Goal: Check status: Check status

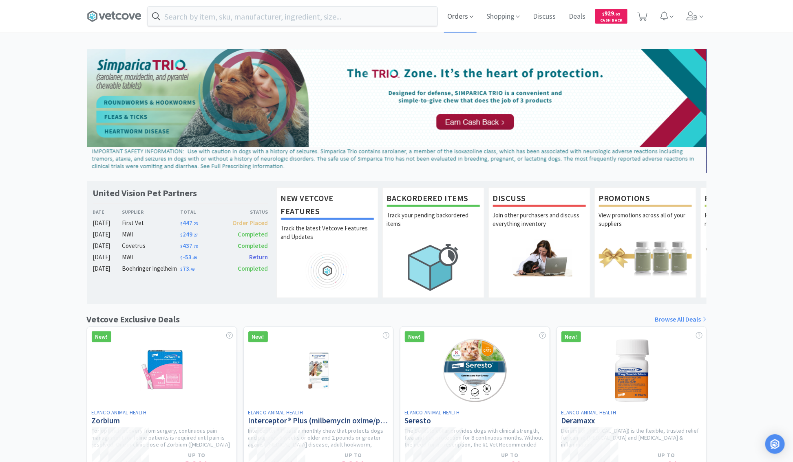
click at [458, 14] on span "Orders" at bounding box center [460, 16] width 33 height 33
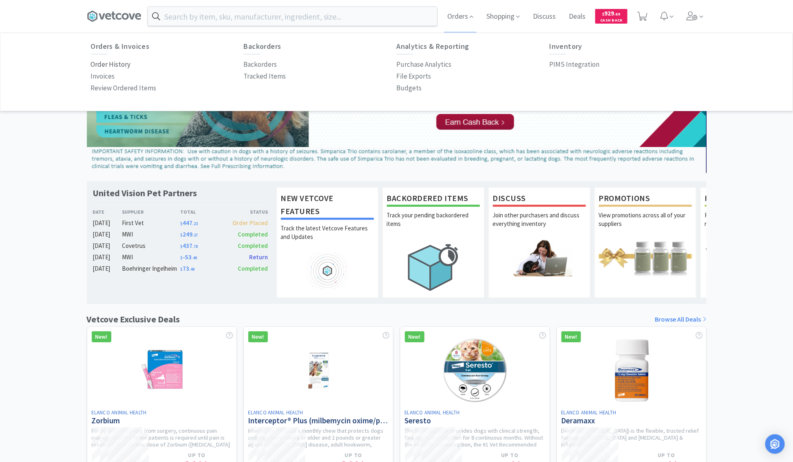
click at [111, 65] on p "Order History" at bounding box center [111, 64] width 40 height 11
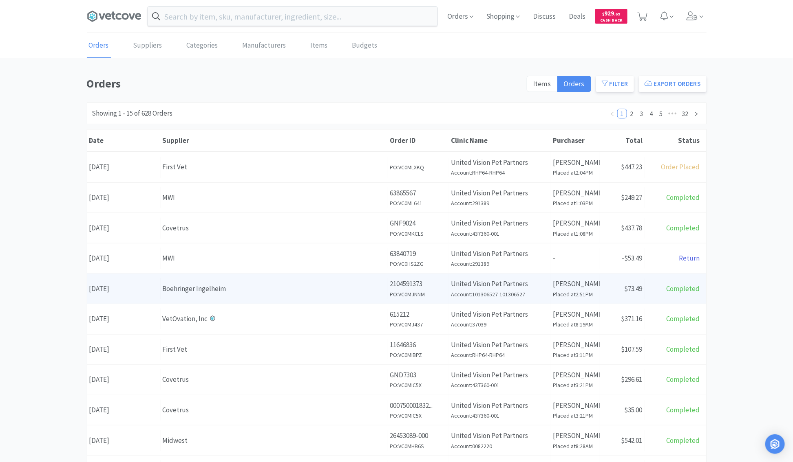
scroll to position [196, 0]
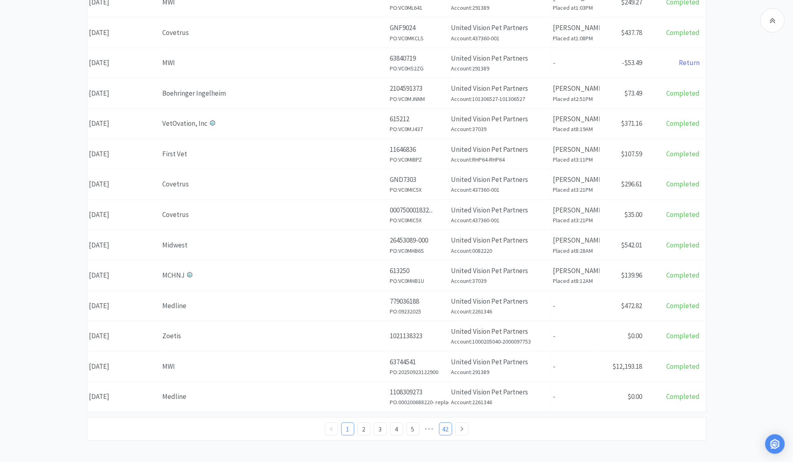
click at [445, 427] on link "42" at bounding box center [445, 429] width 12 height 12
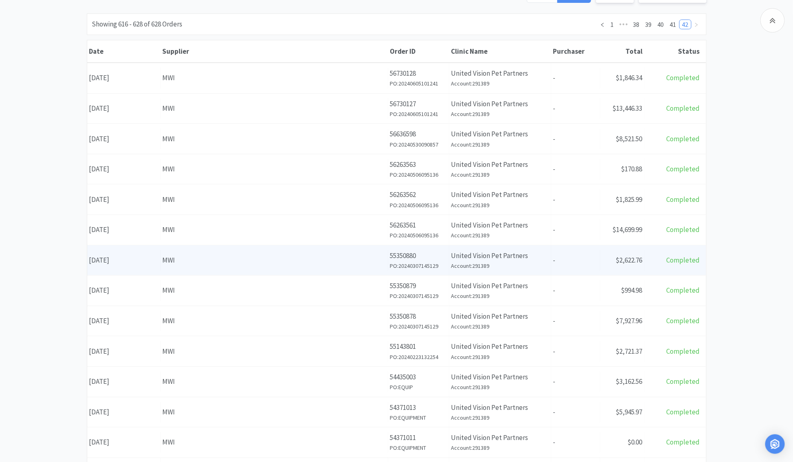
scroll to position [177, 0]
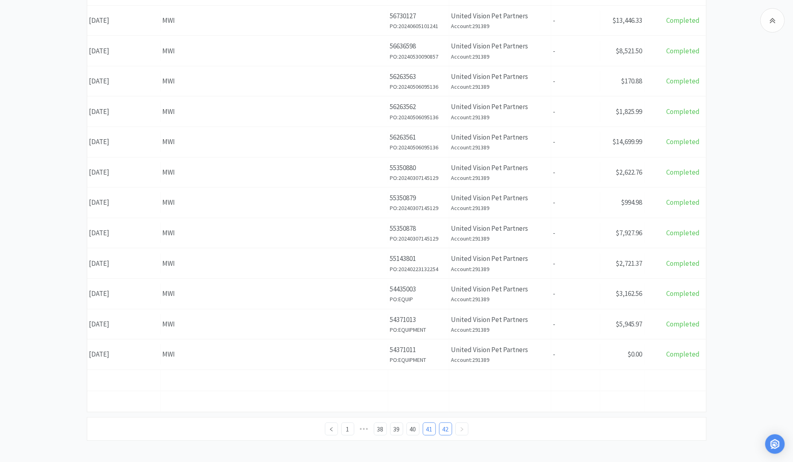
click at [431, 427] on link "41" at bounding box center [429, 429] width 12 height 12
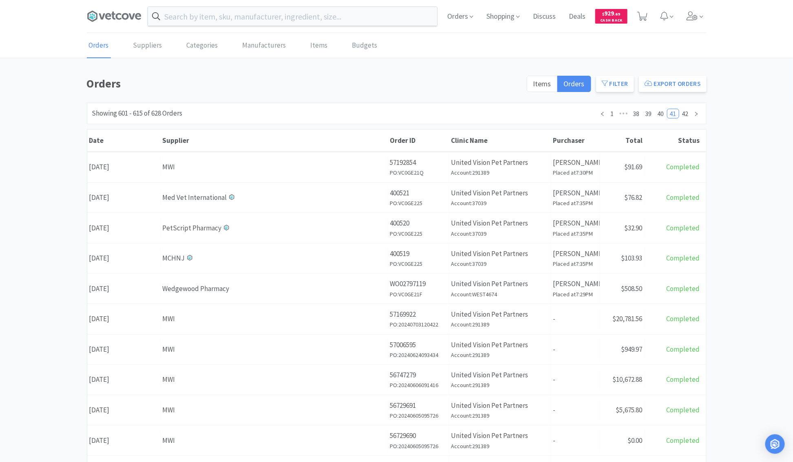
scroll to position [196, 0]
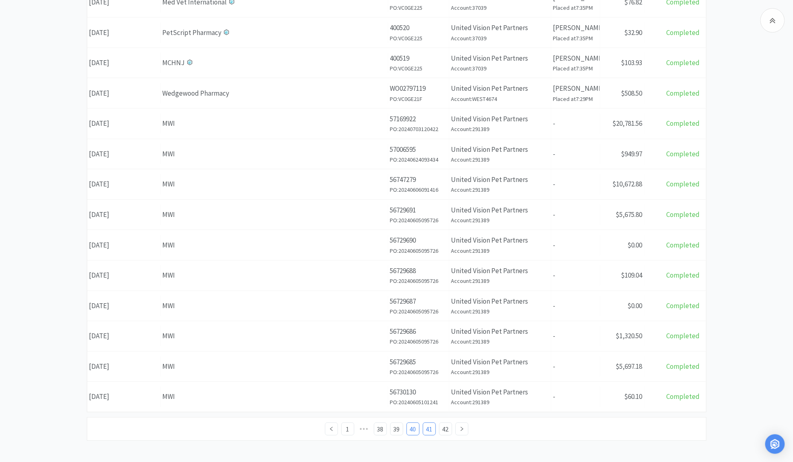
click at [413, 428] on link "40" at bounding box center [413, 429] width 12 height 12
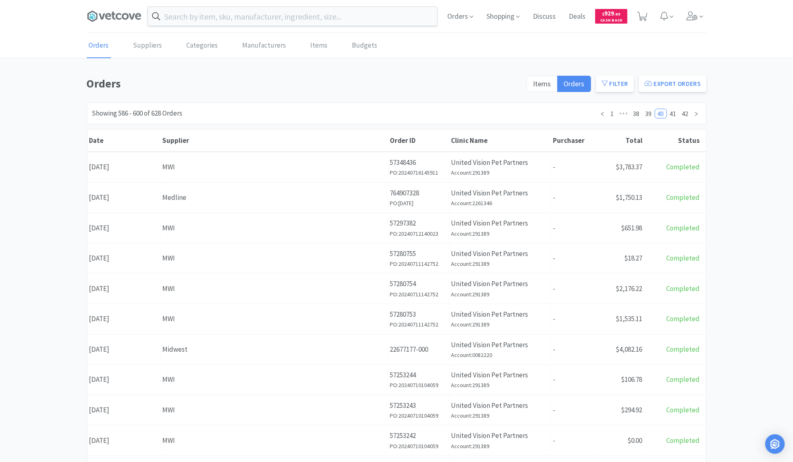
scroll to position [196, 0]
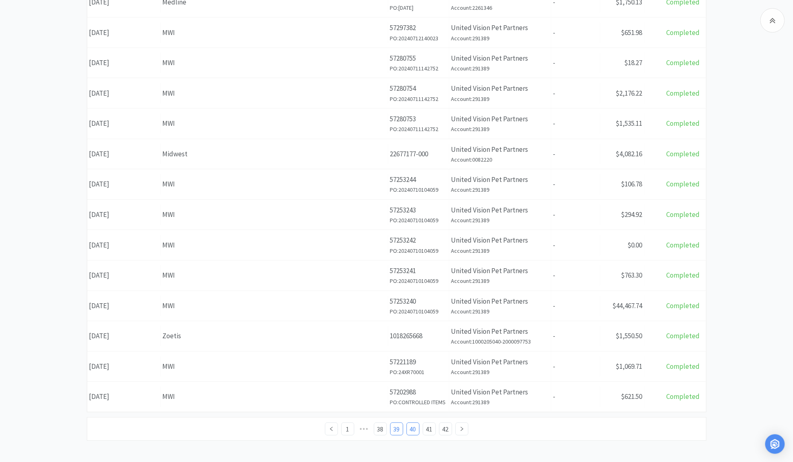
click at [399, 425] on link "39" at bounding box center [396, 429] width 12 height 12
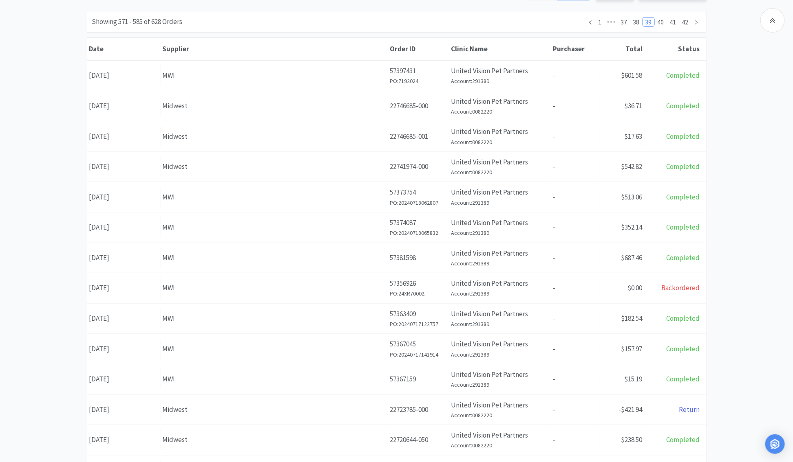
scroll to position [196, 0]
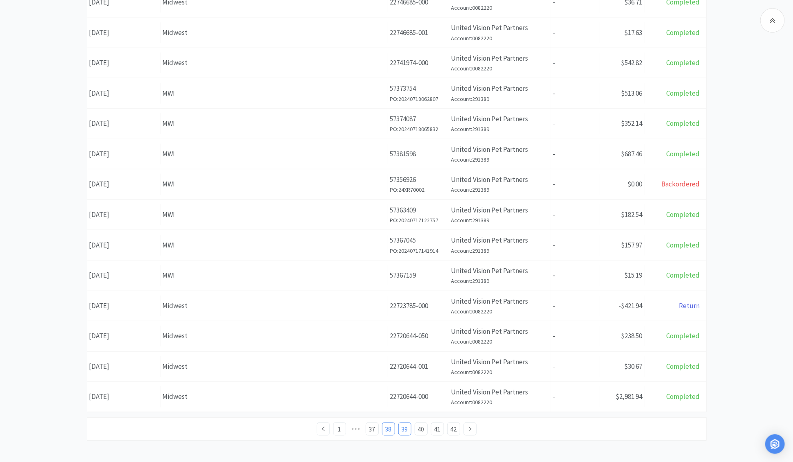
click at [387, 427] on link "38" at bounding box center [388, 429] width 12 height 12
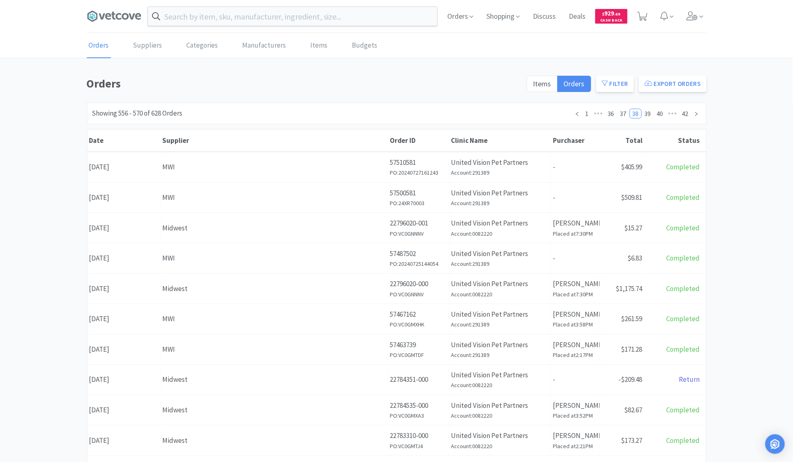
scroll to position [196, 0]
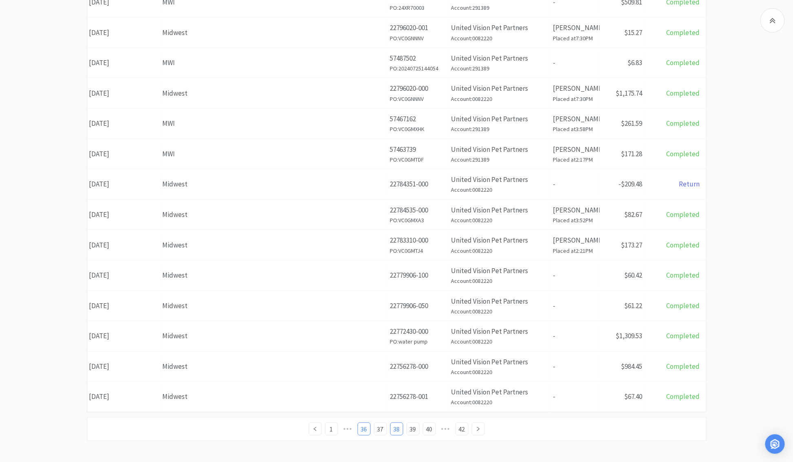
click at [365, 425] on link "36" at bounding box center [364, 429] width 12 height 12
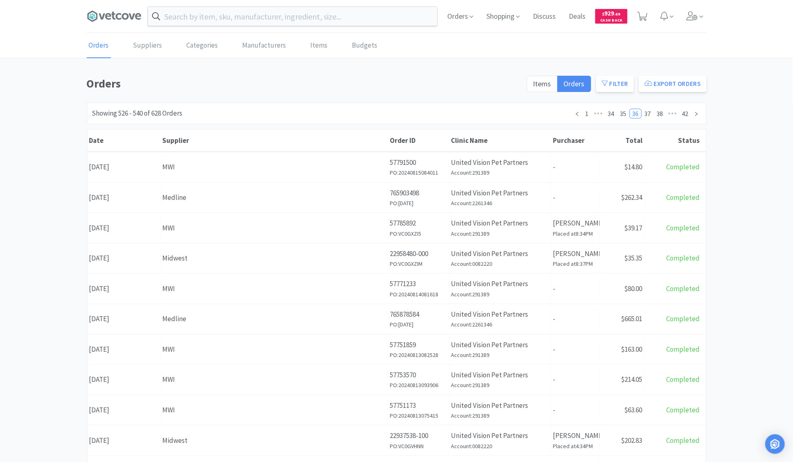
scroll to position [196, 0]
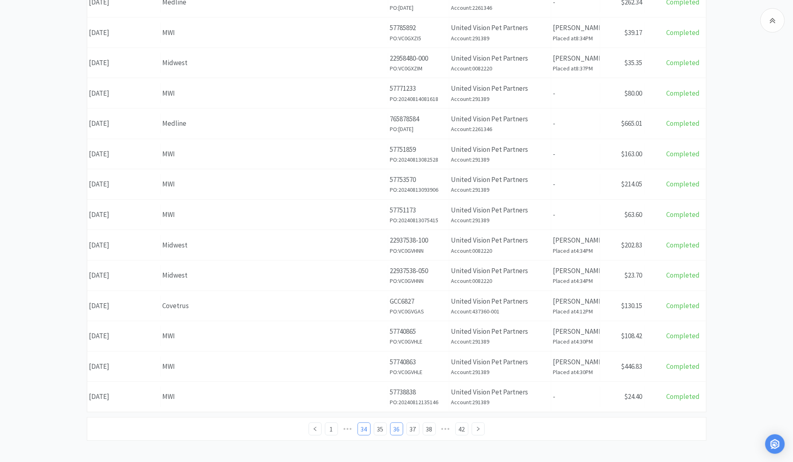
click at [365, 427] on link "34" at bounding box center [364, 429] width 12 height 12
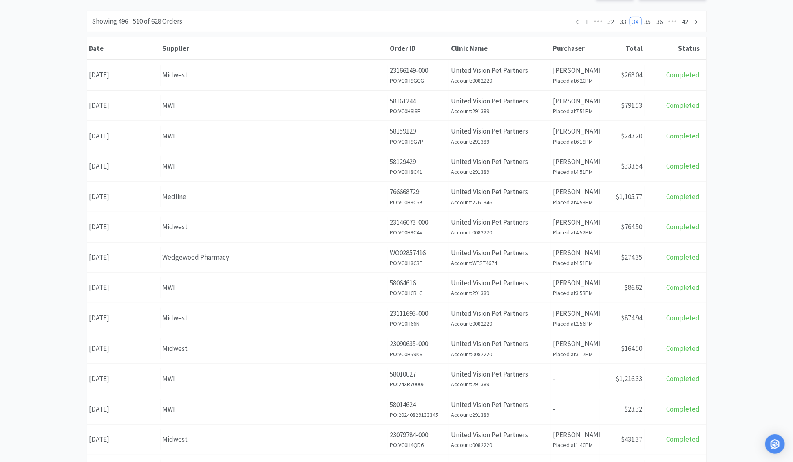
scroll to position [196, 0]
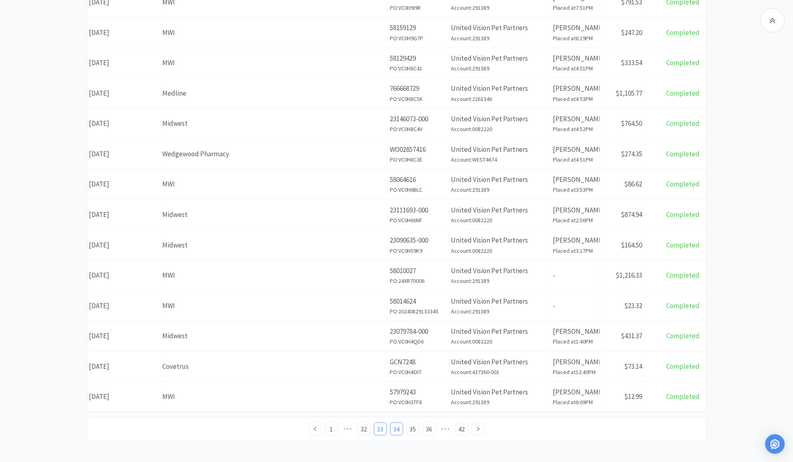
click at [378, 427] on link "33" at bounding box center [380, 429] width 12 height 12
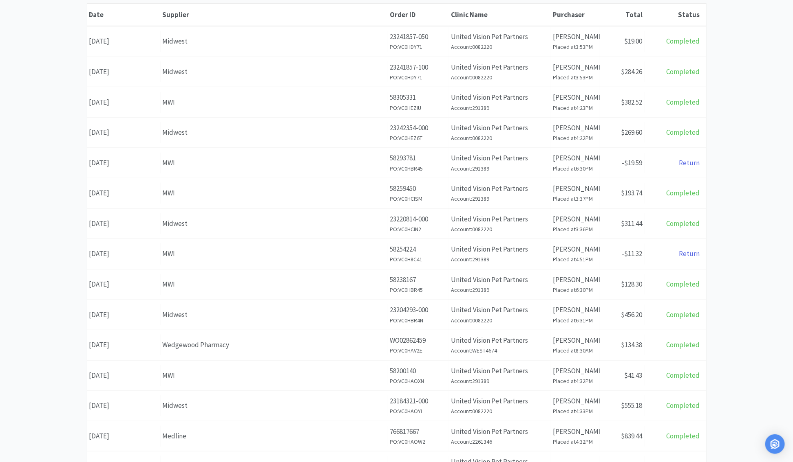
scroll to position [196, 0]
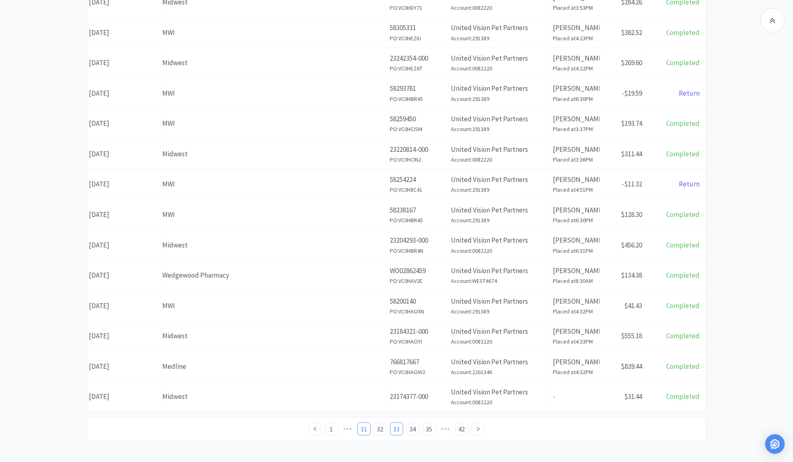
click at [365, 423] on link "31" at bounding box center [364, 429] width 12 height 12
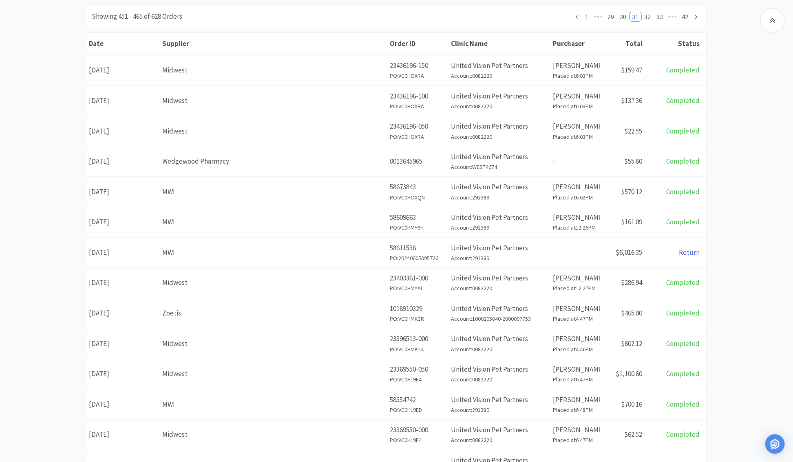
scroll to position [196, 0]
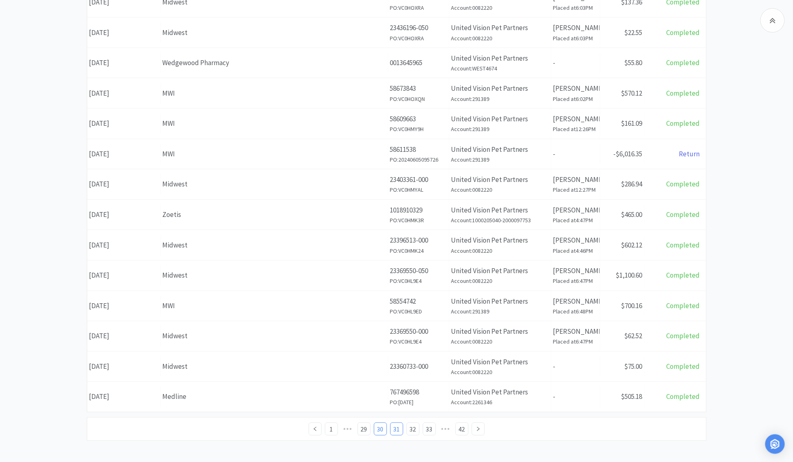
click at [381, 428] on link "30" at bounding box center [380, 429] width 12 height 12
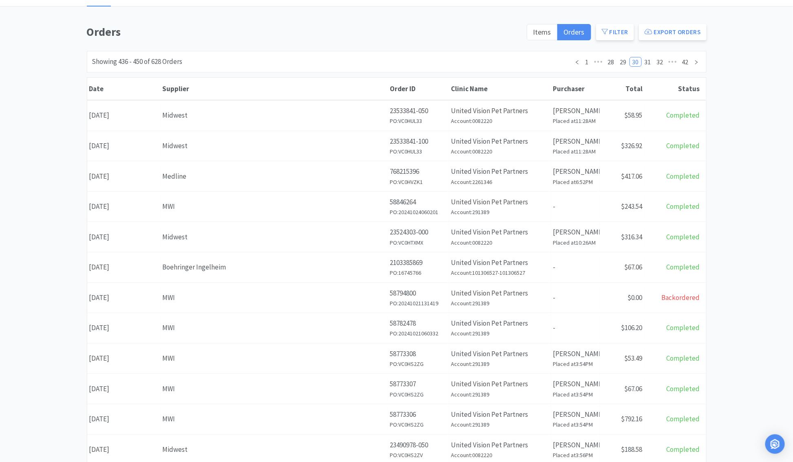
scroll to position [196, 0]
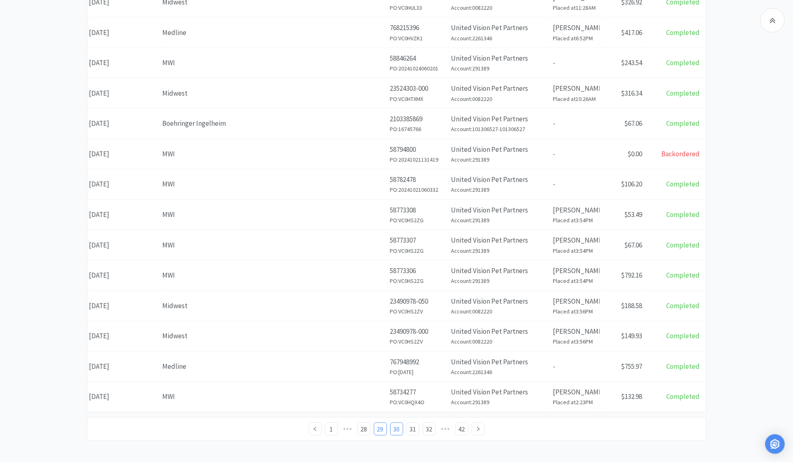
click at [383, 429] on link "29" at bounding box center [380, 429] width 12 height 12
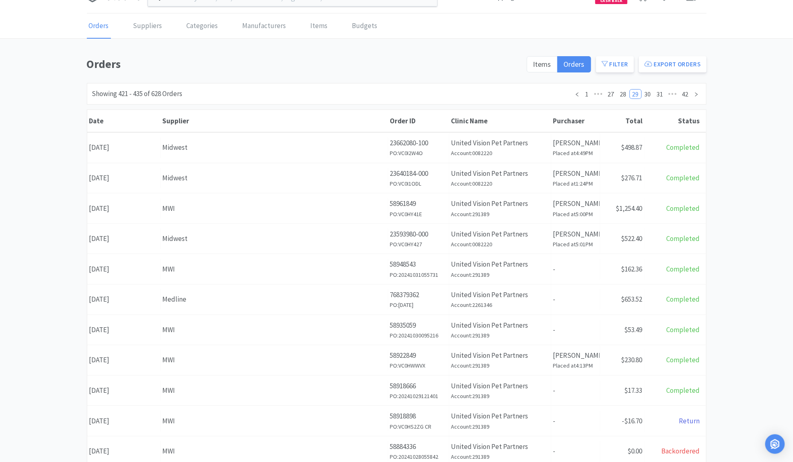
scroll to position [21, 0]
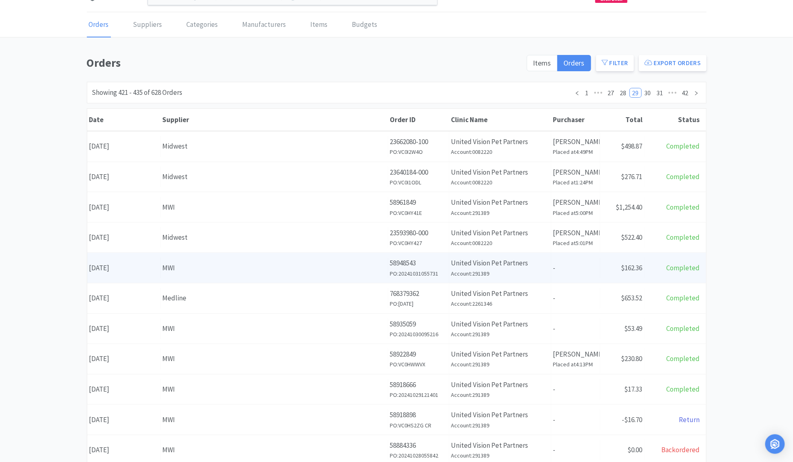
click at [187, 270] on div "MWI" at bounding box center [274, 268] width 223 height 11
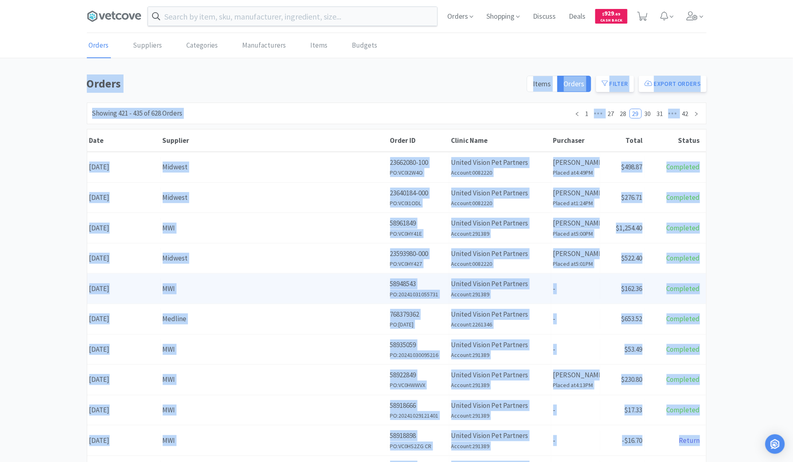
click at [187, 270] on body "Orders Shopping Discuss Discuss Deals Deals $ 929 . 69 Cash Back Orders Supplie…" at bounding box center [396, 231] width 793 height 462
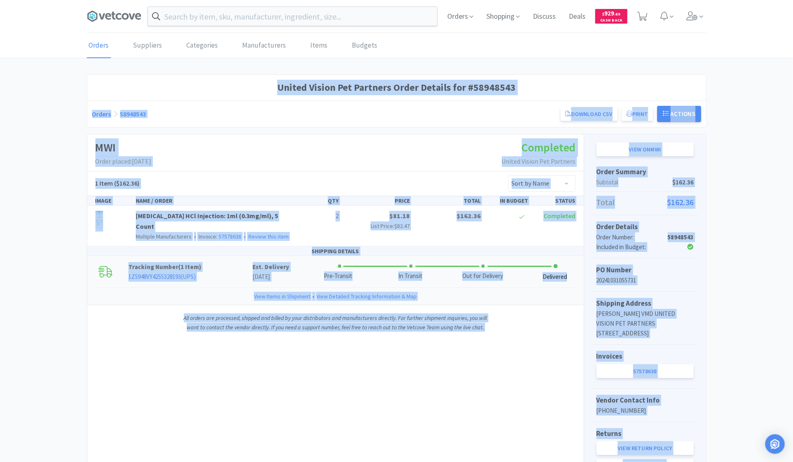
click at [207, 275] on div "Tracking Number ( 1 Item ) 1Z5948VY4255328193 ( UPS ) Est. Delivery [DATE] Pre-…" at bounding box center [335, 271] width 496 height 31
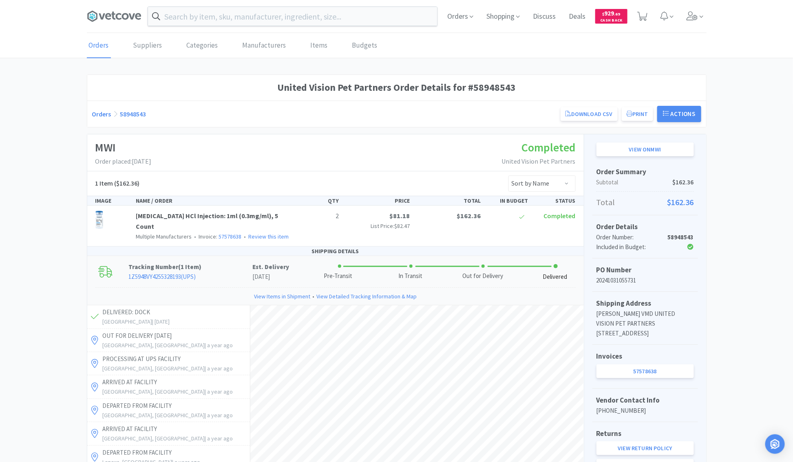
click at [209, 275] on div "Tracking Number ( 1 Item ) 1Z5948VY4255328193 ( UPS ) Est. Delivery [DATE] Pre-…" at bounding box center [335, 271] width 496 height 31
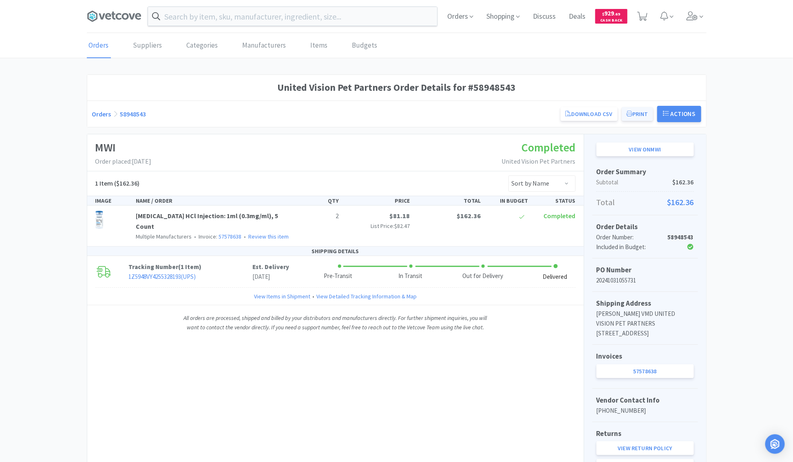
click at [644, 116] on button "Print" at bounding box center [636, 114] width 31 height 14
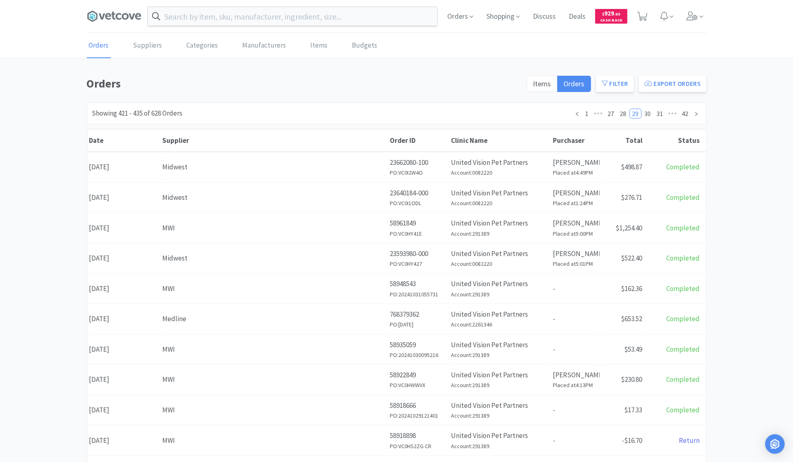
scroll to position [21, 0]
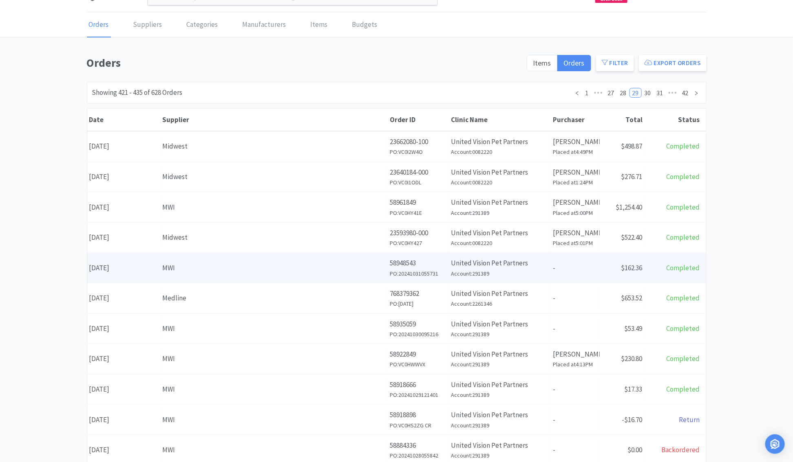
click at [126, 267] on div "Date [DATE]" at bounding box center [123, 268] width 73 height 21
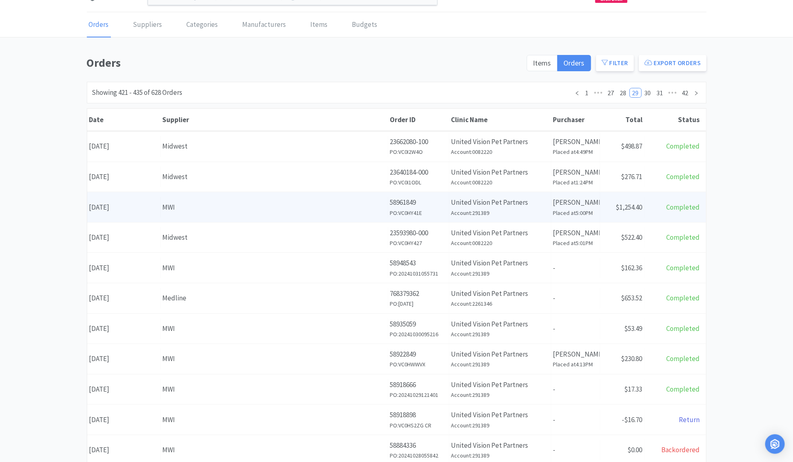
click at [171, 209] on div "MWI" at bounding box center [274, 207] width 223 height 11
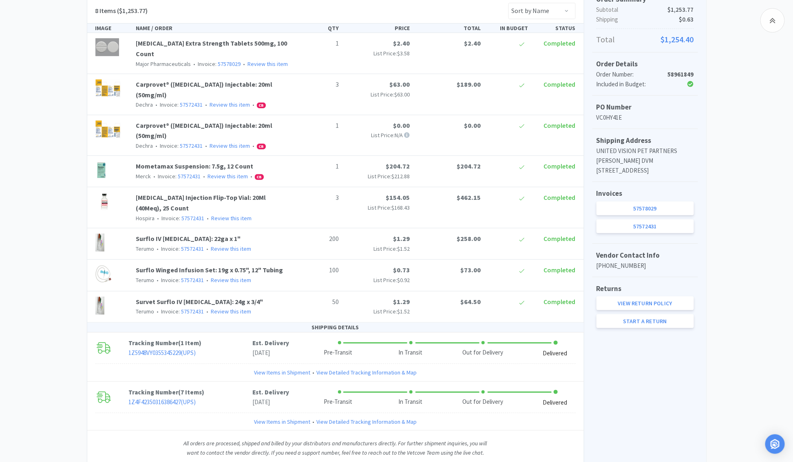
scroll to position [174, 0]
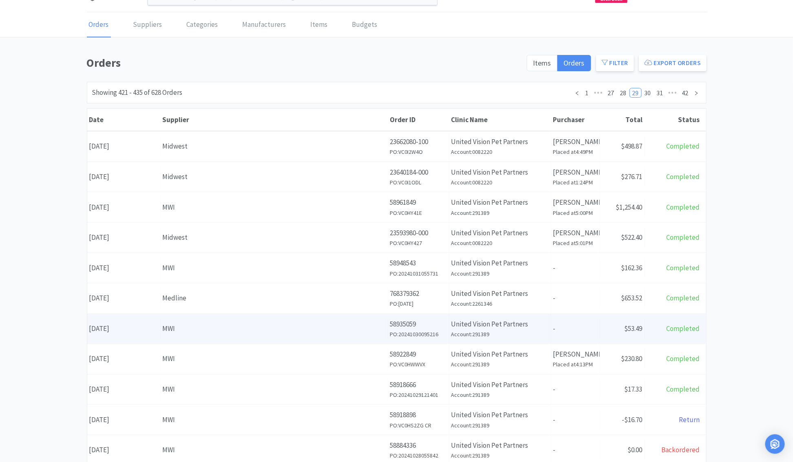
click at [194, 335] on div "Supplier MWI" at bounding box center [274, 329] width 227 height 21
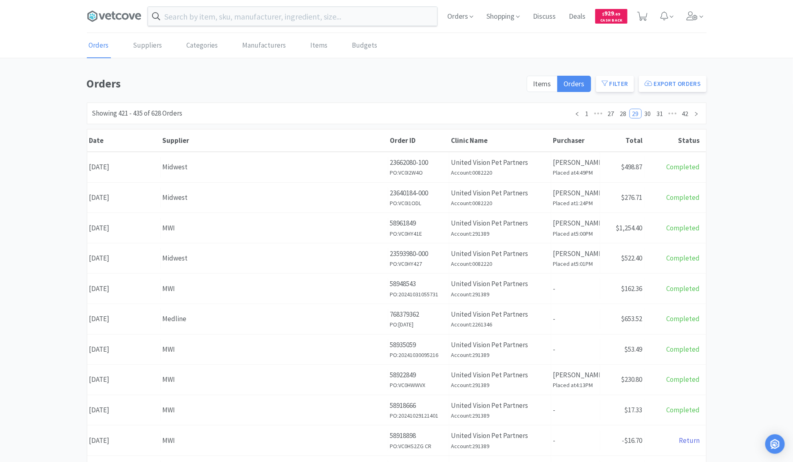
scroll to position [21, 0]
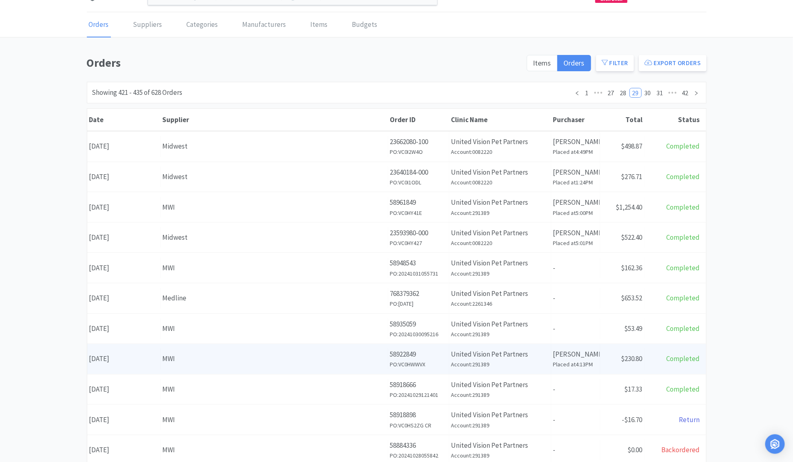
click at [183, 362] on div "MWI" at bounding box center [274, 359] width 223 height 11
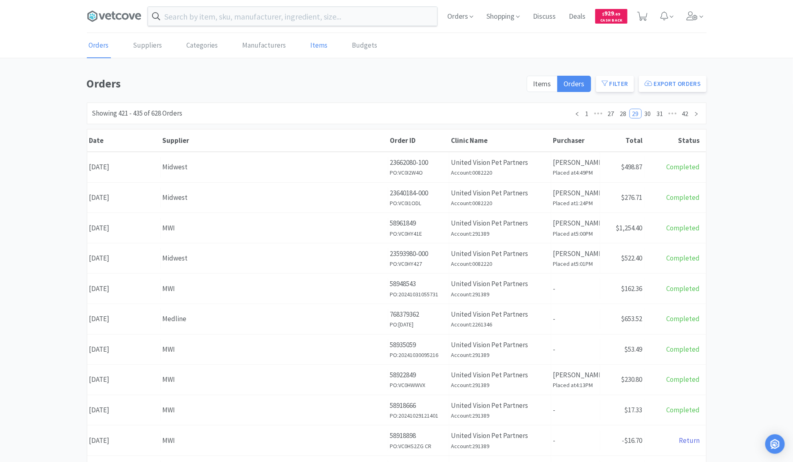
click at [312, 45] on link "Items" at bounding box center [318, 45] width 21 height 25
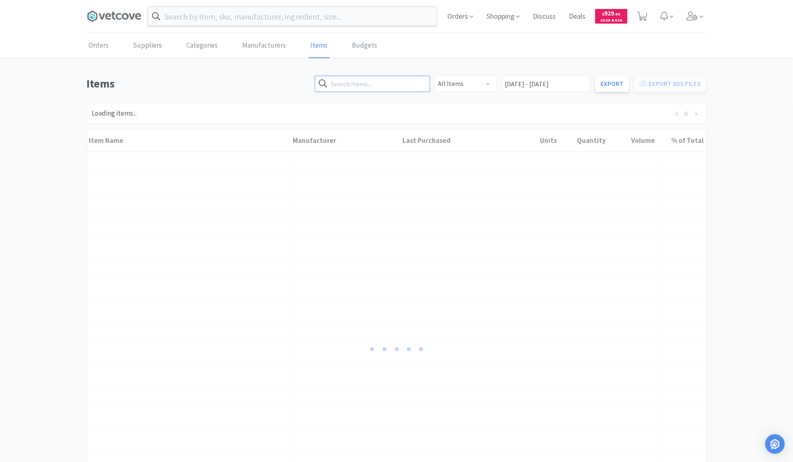
click at [387, 84] on input "text" at bounding box center [372, 84] width 115 height 16
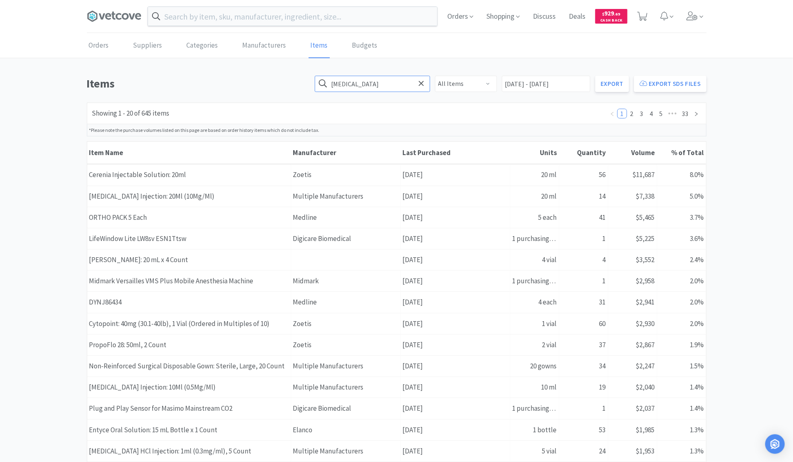
type input "[MEDICAL_DATA]"
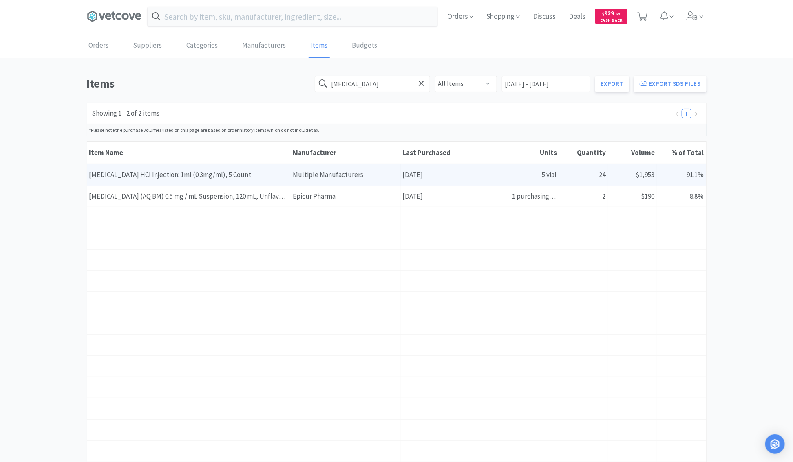
click at [241, 174] on div "Item Name [MEDICAL_DATA] HCl Injection: 1ml (0.3mg/ml), 5 Count" at bounding box center [189, 175] width 204 height 21
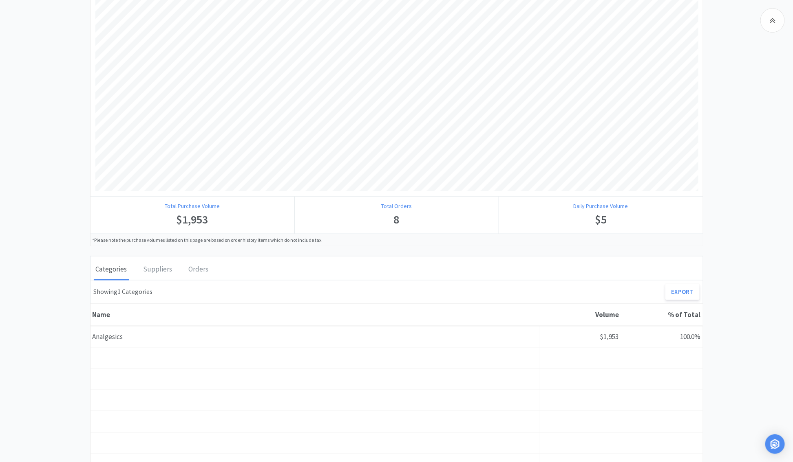
scroll to position [264, 0]
click at [187, 267] on div "Orders" at bounding box center [199, 268] width 24 height 20
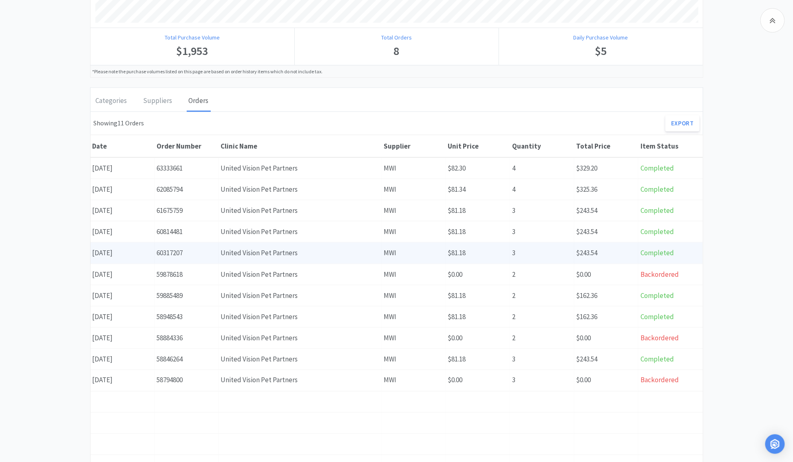
scroll to position [428, 0]
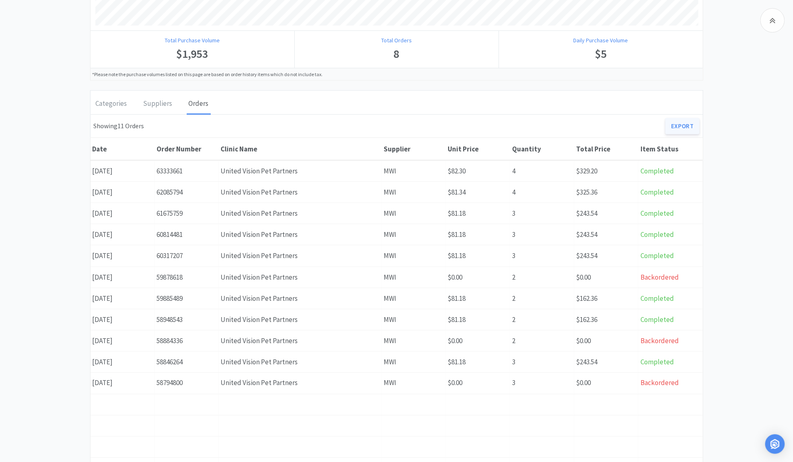
click at [686, 129] on link "Export" at bounding box center [682, 126] width 34 height 16
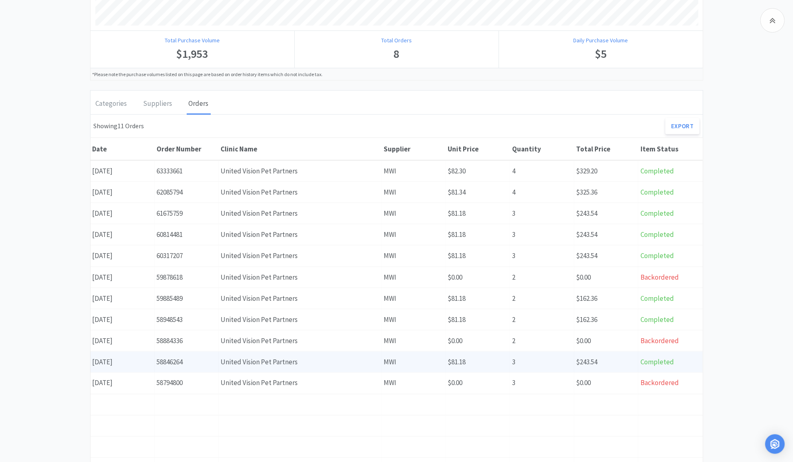
click at [308, 362] on div "Clinic Name United Vision Pet Partners" at bounding box center [299, 362] width 163 height 21
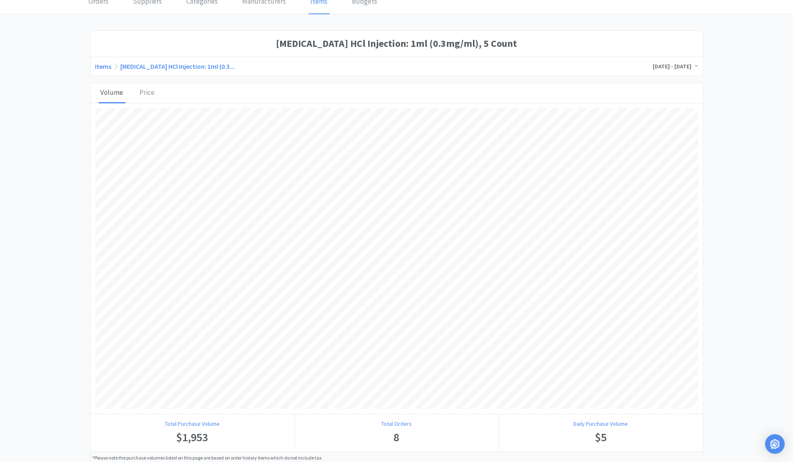
scroll to position [50, 0]
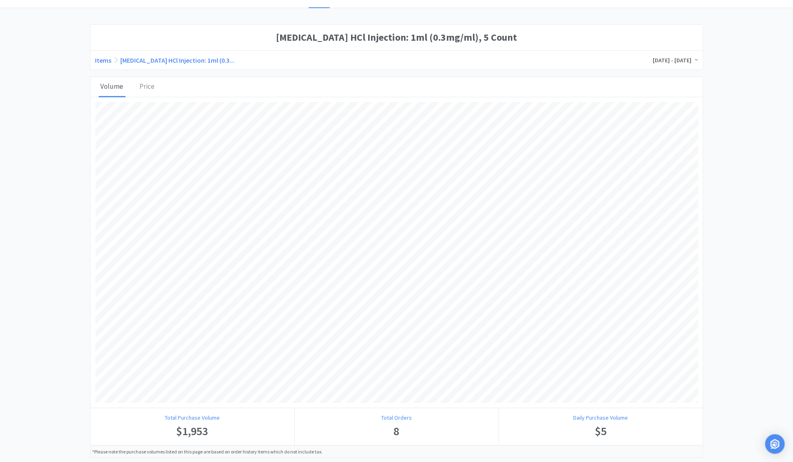
click at [157, 60] on link "[MEDICAL_DATA] HCl Injection: 1ml (0.3..." at bounding box center [178, 60] width 114 height 8
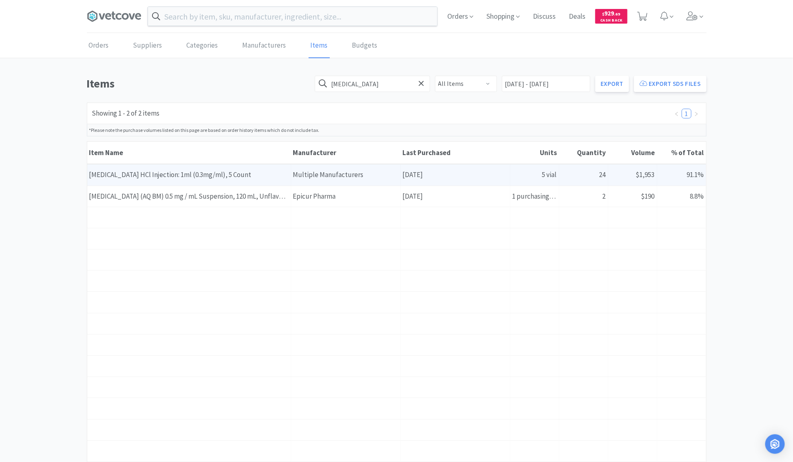
click at [188, 167] on div "Item Name [MEDICAL_DATA] HCl Injection: 1ml (0.3mg/ml), 5 Count" at bounding box center [189, 175] width 204 height 21
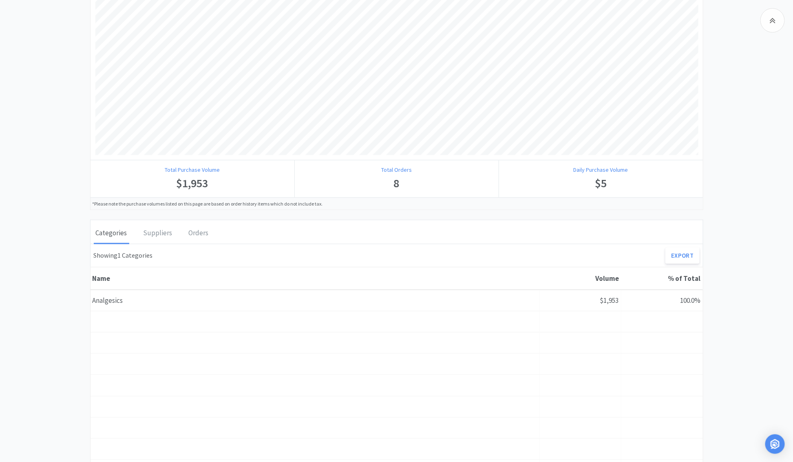
scroll to position [323, 0]
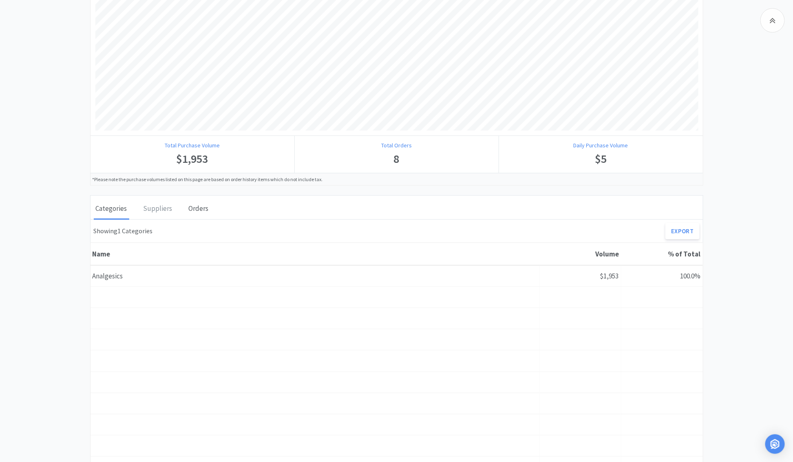
click at [187, 208] on div "Orders" at bounding box center [199, 209] width 24 height 20
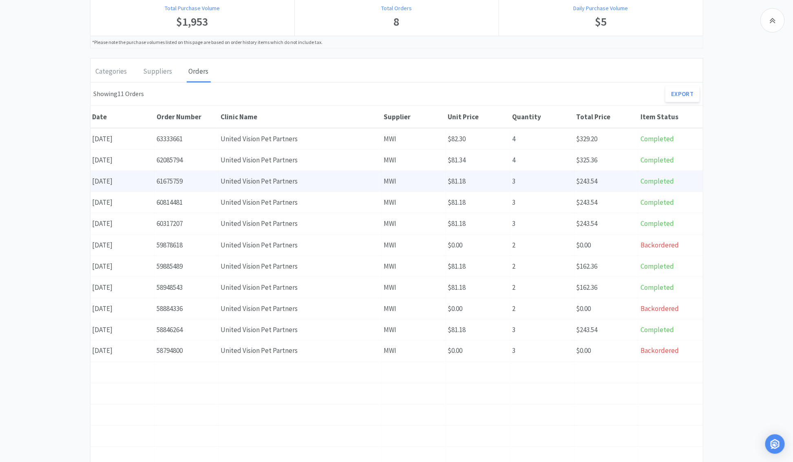
scroll to position [571, 0]
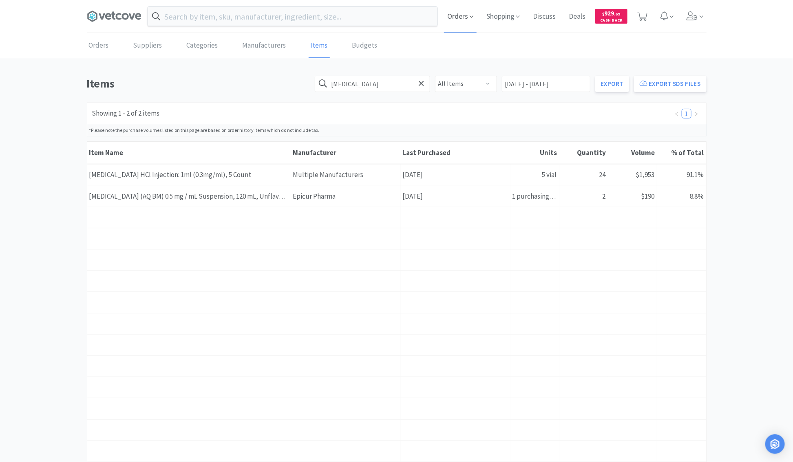
click at [470, 19] on icon at bounding box center [471, 16] width 4 height 7
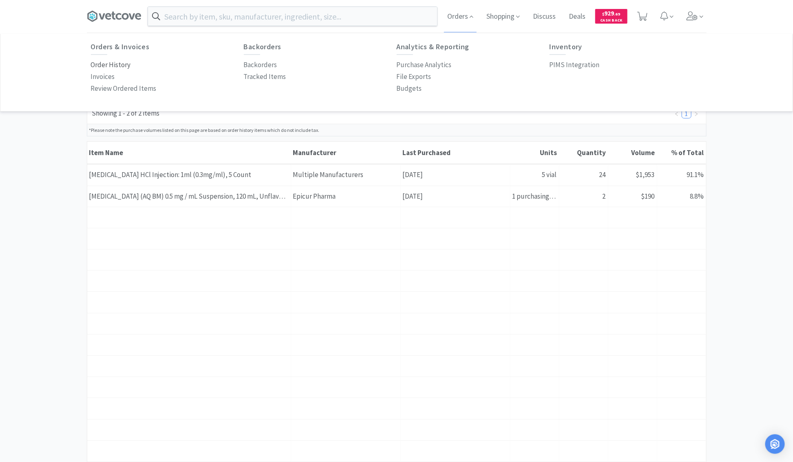
click at [121, 66] on p "Order History" at bounding box center [111, 64] width 40 height 11
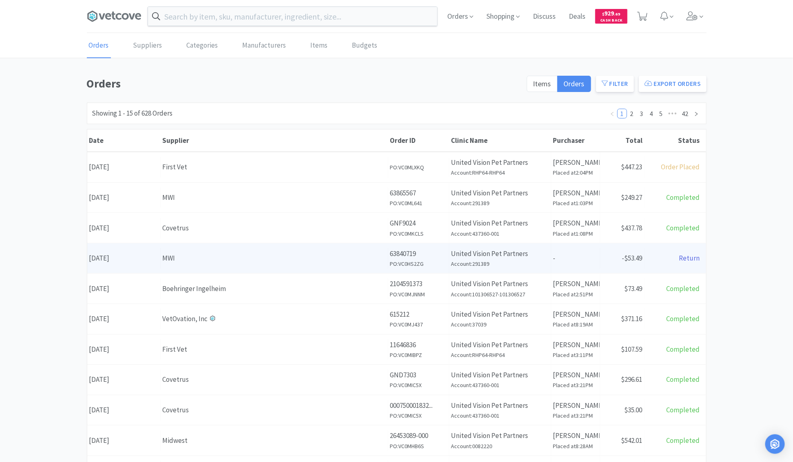
scroll to position [196, 0]
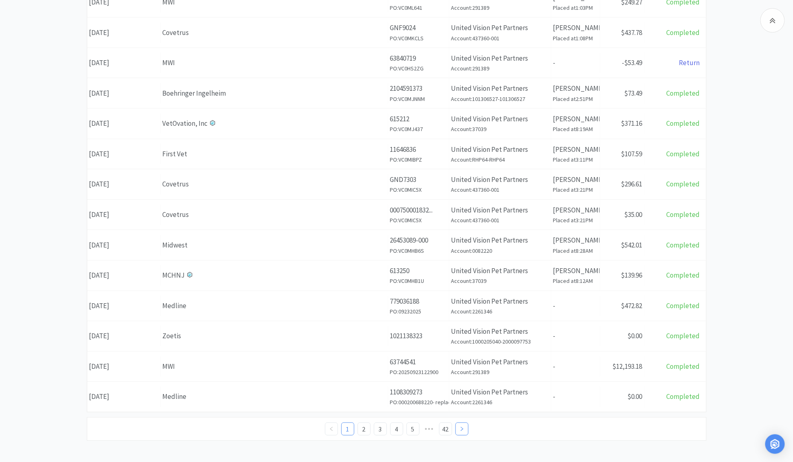
click at [461, 427] on icon "icon: right" at bounding box center [461, 429] width 5 height 5
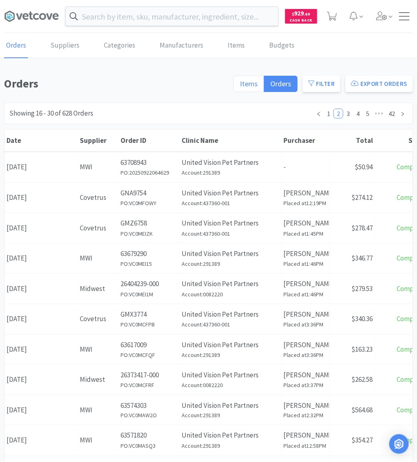
click at [253, 82] on span "Items" at bounding box center [249, 83] width 18 height 9
click at [240, 86] on input "Items" at bounding box center [240, 86] width 0 height 0
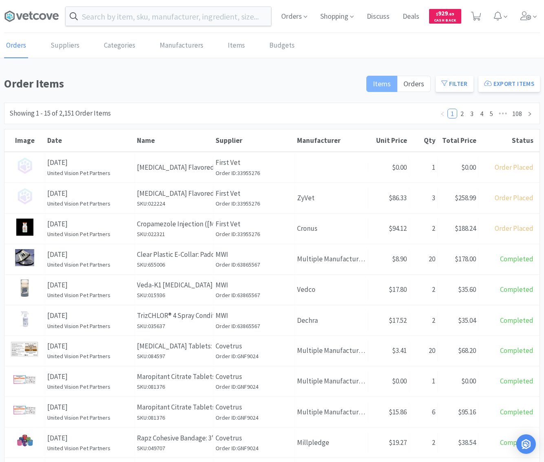
click at [387, 86] on span "Items" at bounding box center [382, 83] width 18 height 9
click at [373, 86] on input "Items" at bounding box center [373, 86] width 0 height 0
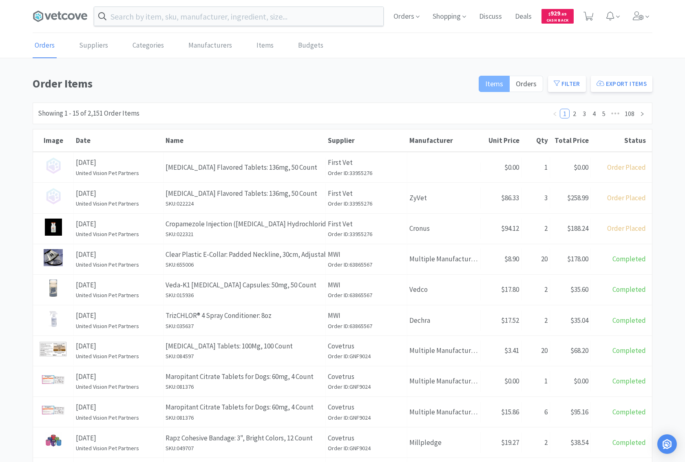
click at [498, 86] on span "Items" at bounding box center [494, 83] width 18 height 9
click at [485, 86] on input "Items" at bounding box center [485, 86] width 0 height 0
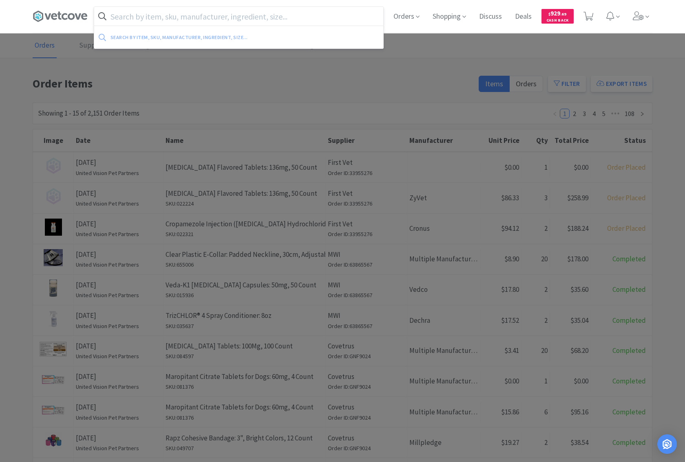
click at [145, 10] on input "text" at bounding box center [238, 16] width 289 height 19
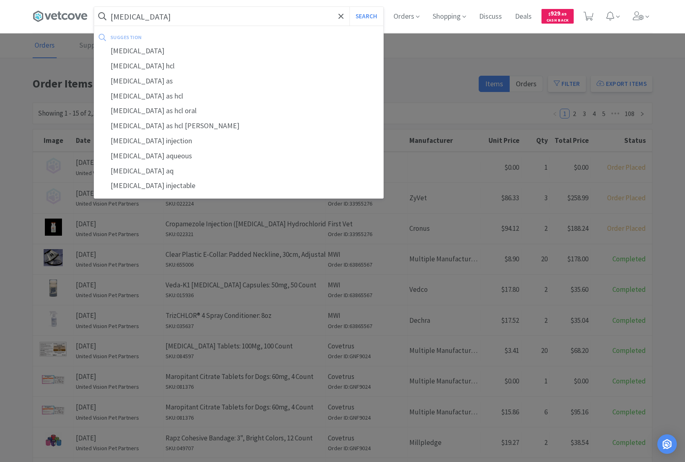
type input "[MEDICAL_DATA]"
click at [349, 7] on button "Search" at bounding box center [366, 16] width 34 height 19
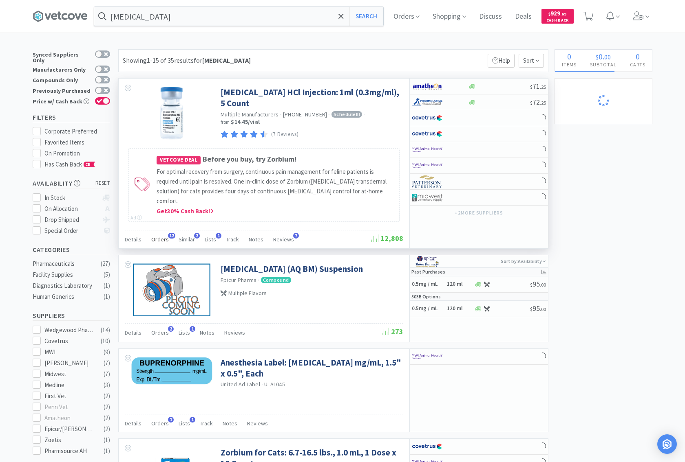
click at [161, 236] on span "Orders" at bounding box center [160, 239] width 18 height 7
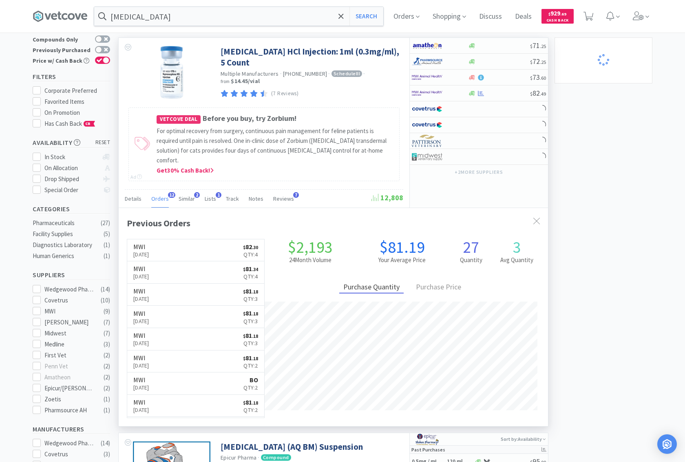
scroll to position [69, 0]
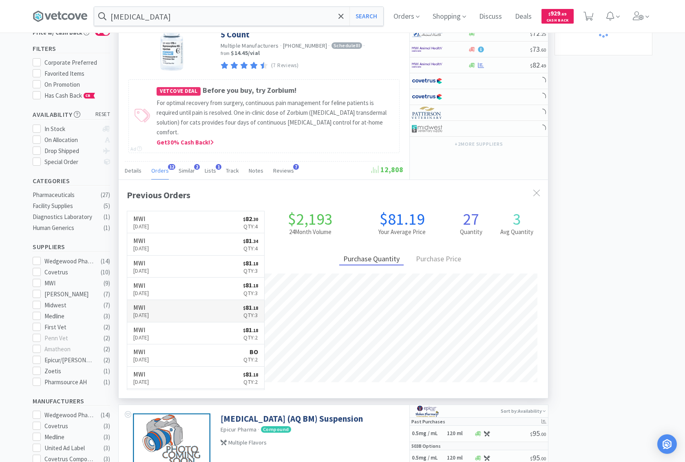
select select "1"
select select "2"
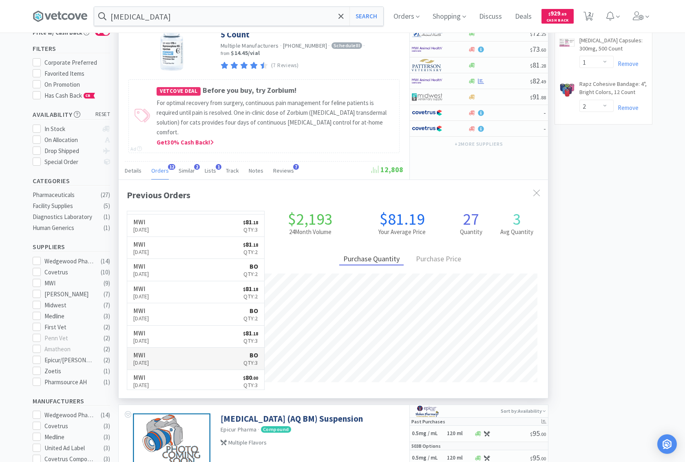
scroll to position [218, 429]
click at [172, 329] on link "MWI [DATE] $ 81 . 18 Qty: 3" at bounding box center [195, 337] width 137 height 22
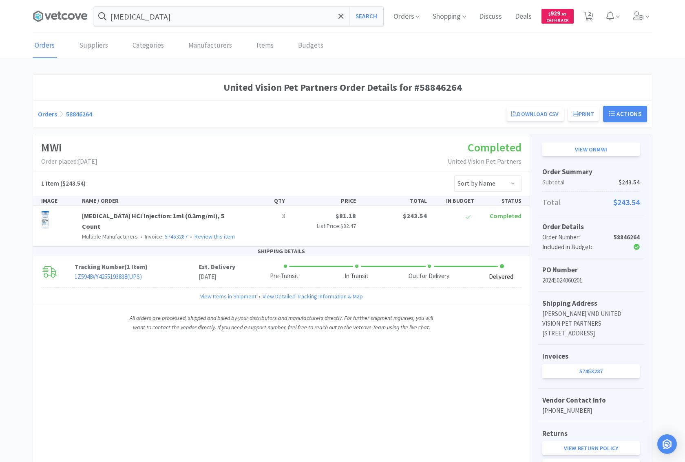
select select "1"
select select "2"
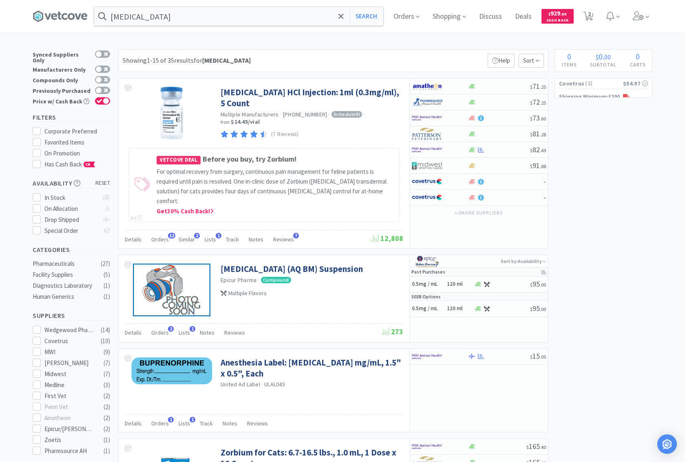
scroll to position [69, 0]
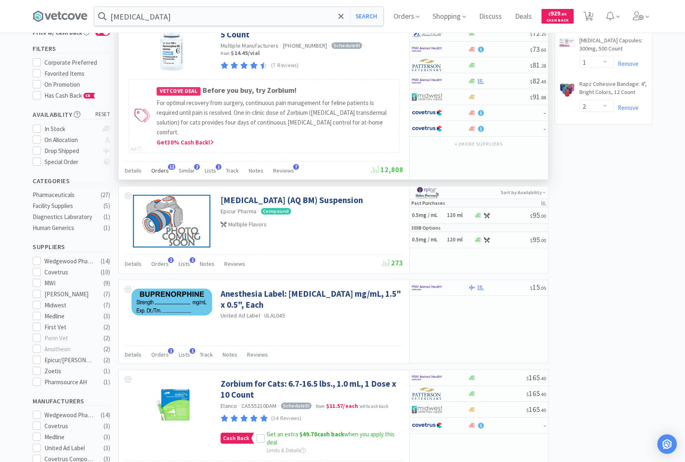
click at [162, 167] on span "Orders" at bounding box center [160, 170] width 18 height 7
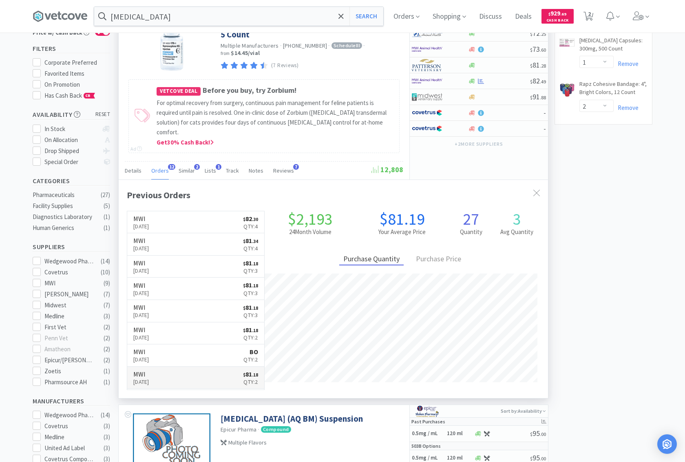
scroll to position [86, 0]
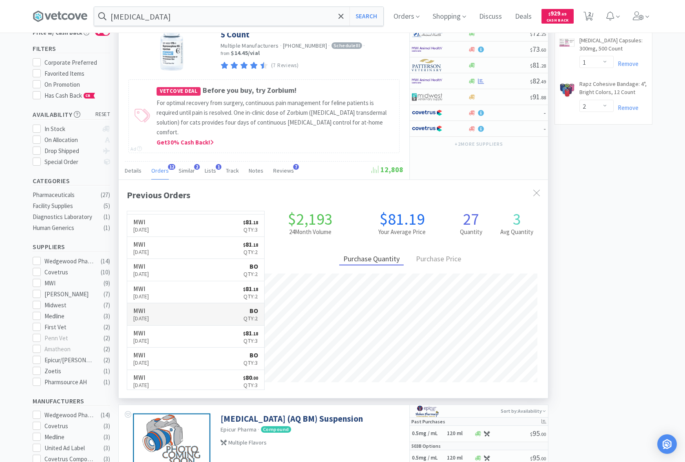
click at [202, 304] on link "MWI [DATE] BO Qty: 2" at bounding box center [195, 315] width 137 height 22
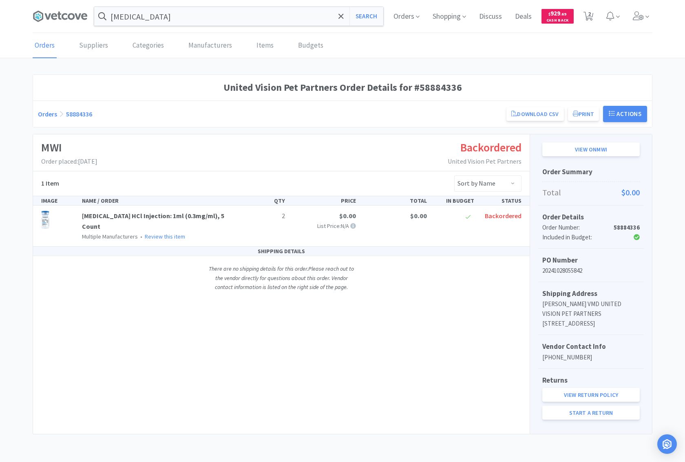
scroll to position [69, 0]
select select "1"
select select "2"
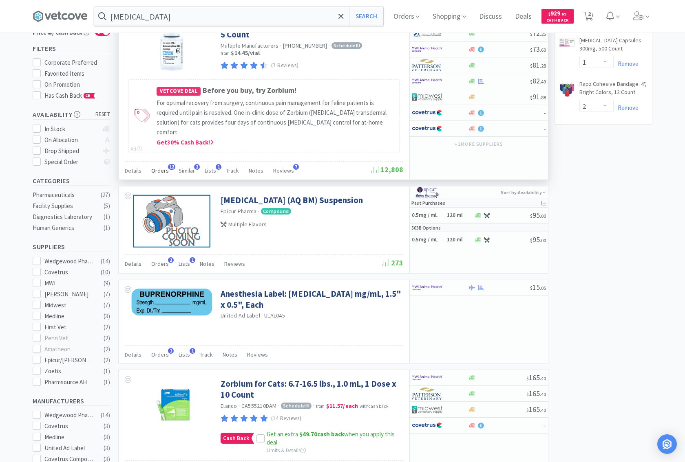
click at [160, 167] on span "Orders" at bounding box center [160, 170] width 18 height 7
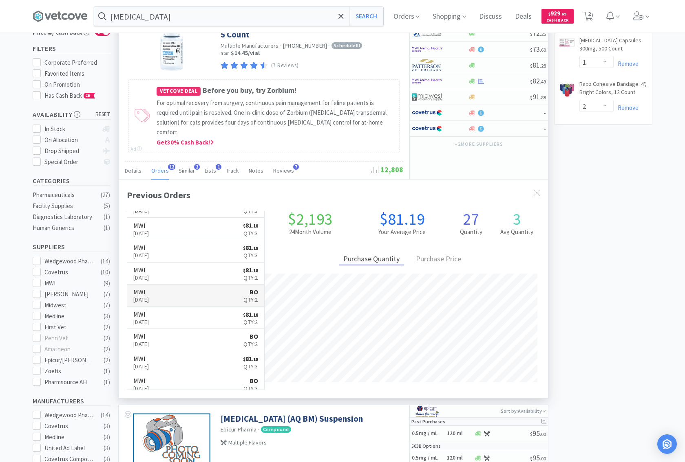
scroll to position [86, 0]
